Goal: Find specific page/section

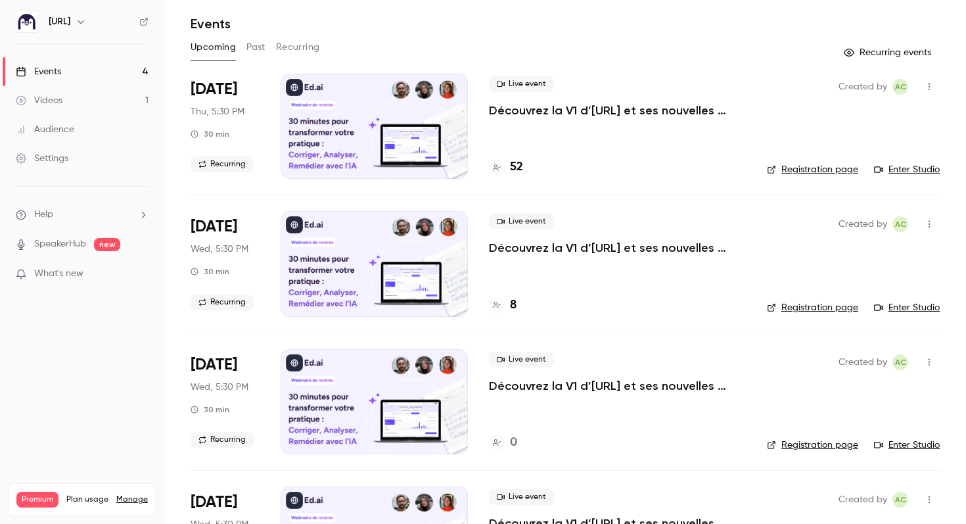
scroll to position [20, 0]
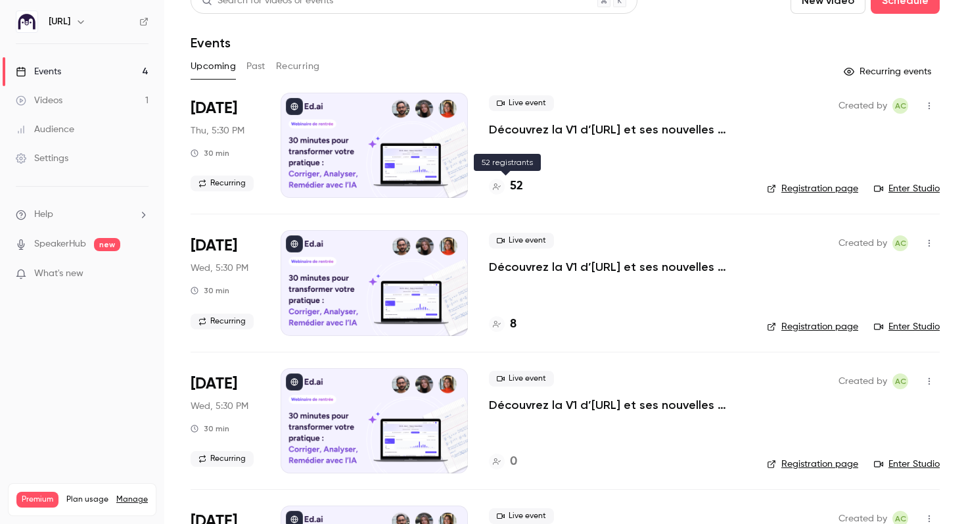
click at [519, 180] on h4 "52" at bounding box center [516, 186] width 13 height 18
